Goal: Transaction & Acquisition: Download file/media

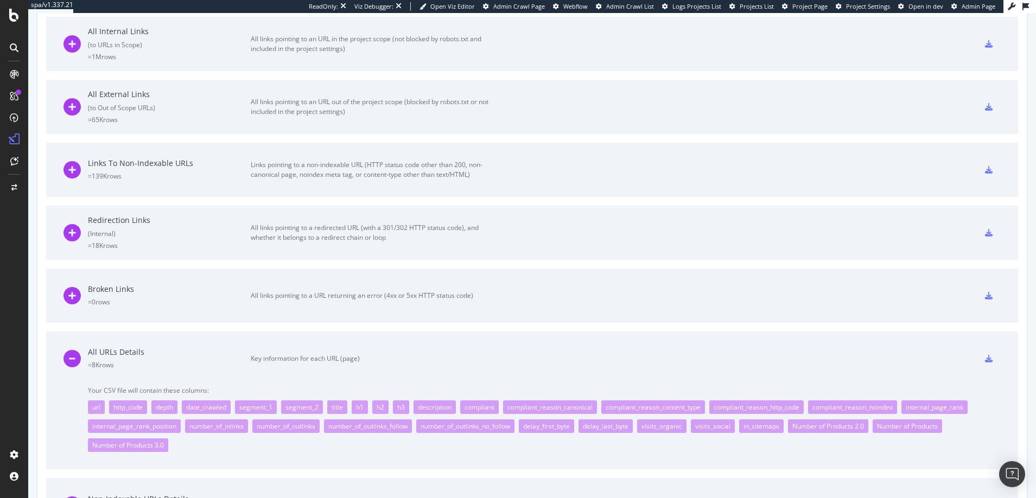
scroll to position [554, 0]
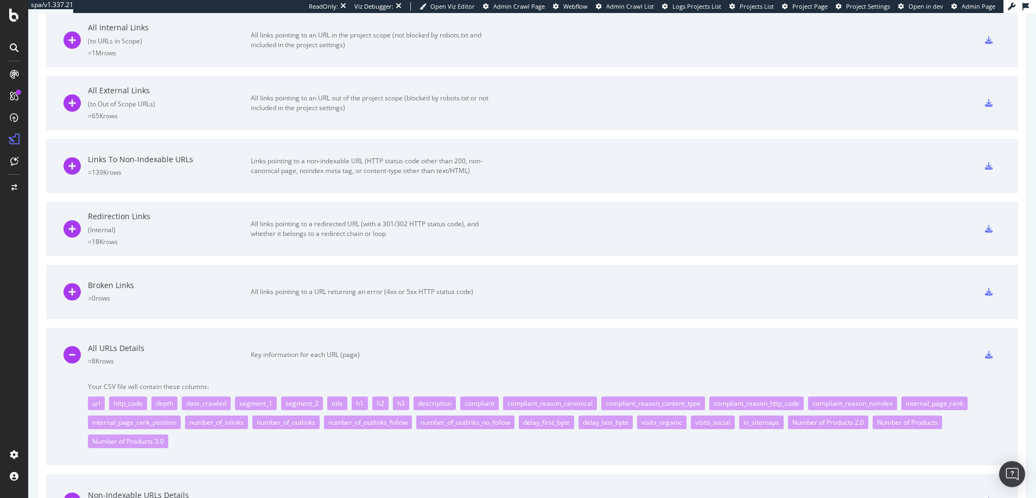
click at [989, 356] on icon at bounding box center [989, 355] width 8 height 8
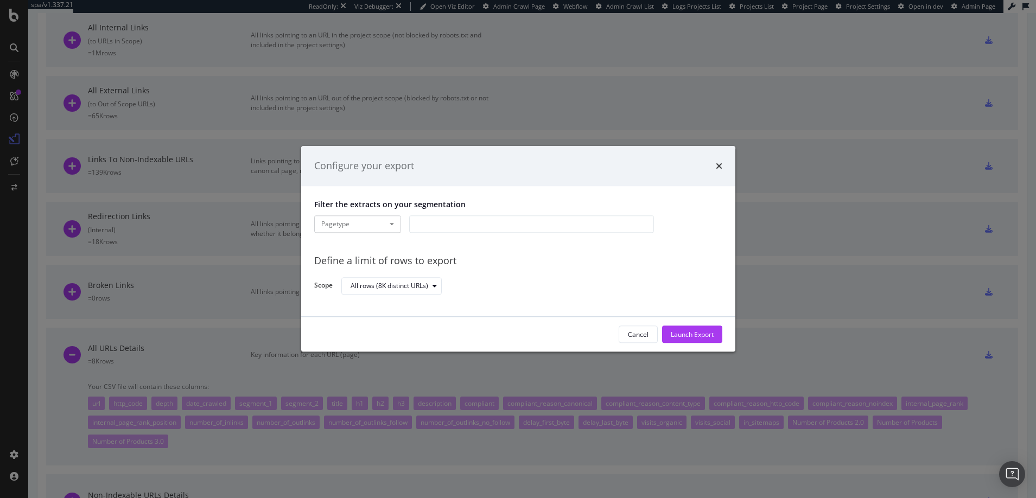
click at [436, 223] on div "modal" at bounding box center [531, 223] width 245 height 17
click at [414, 254] on icon "modal" at bounding box center [415, 256] width 4 height 7
click at [433, 255] on span "PDPs" at bounding box center [435, 256] width 17 height 10
click at [684, 332] on div "Launch Export" at bounding box center [692, 334] width 43 height 9
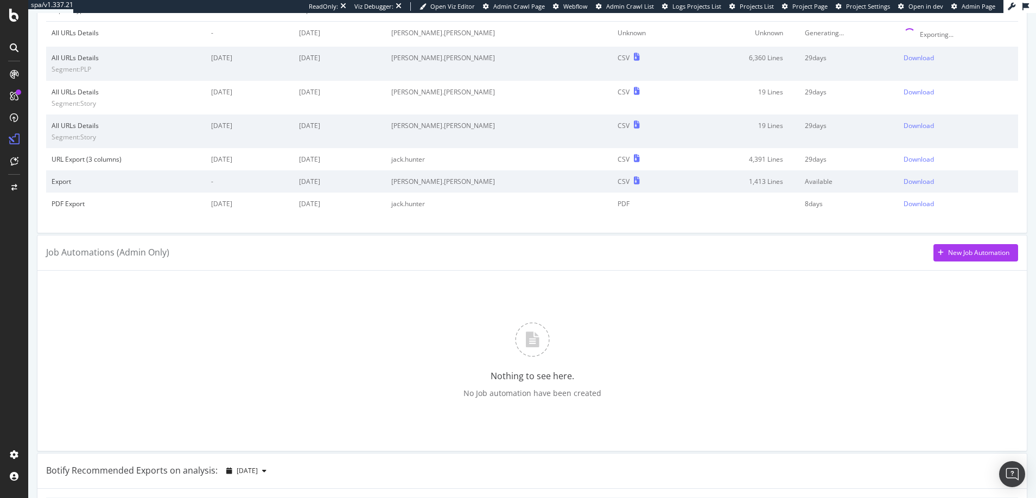
scroll to position [0, 0]
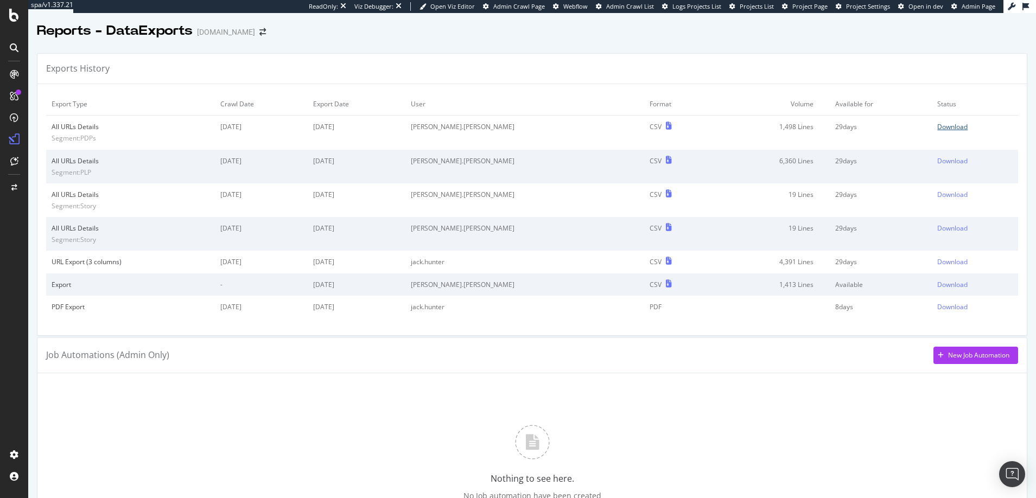
click at [938, 126] on div "Download" at bounding box center [952, 126] width 30 height 9
